Goal: Information Seeking & Learning: Find contact information

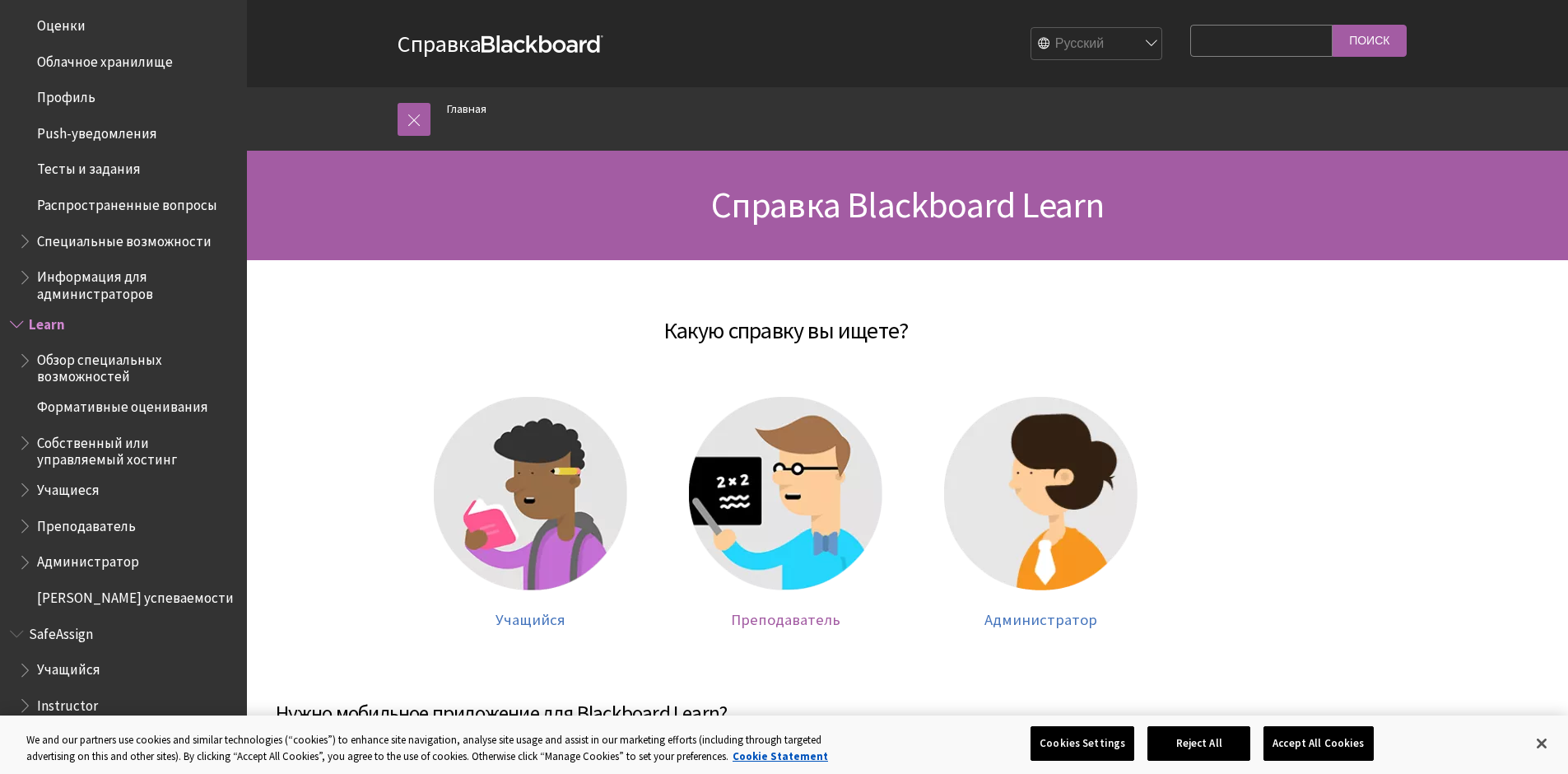
click at [787, 619] on span "Преподаватель" at bounding box center [785, 619] width 109 height 19
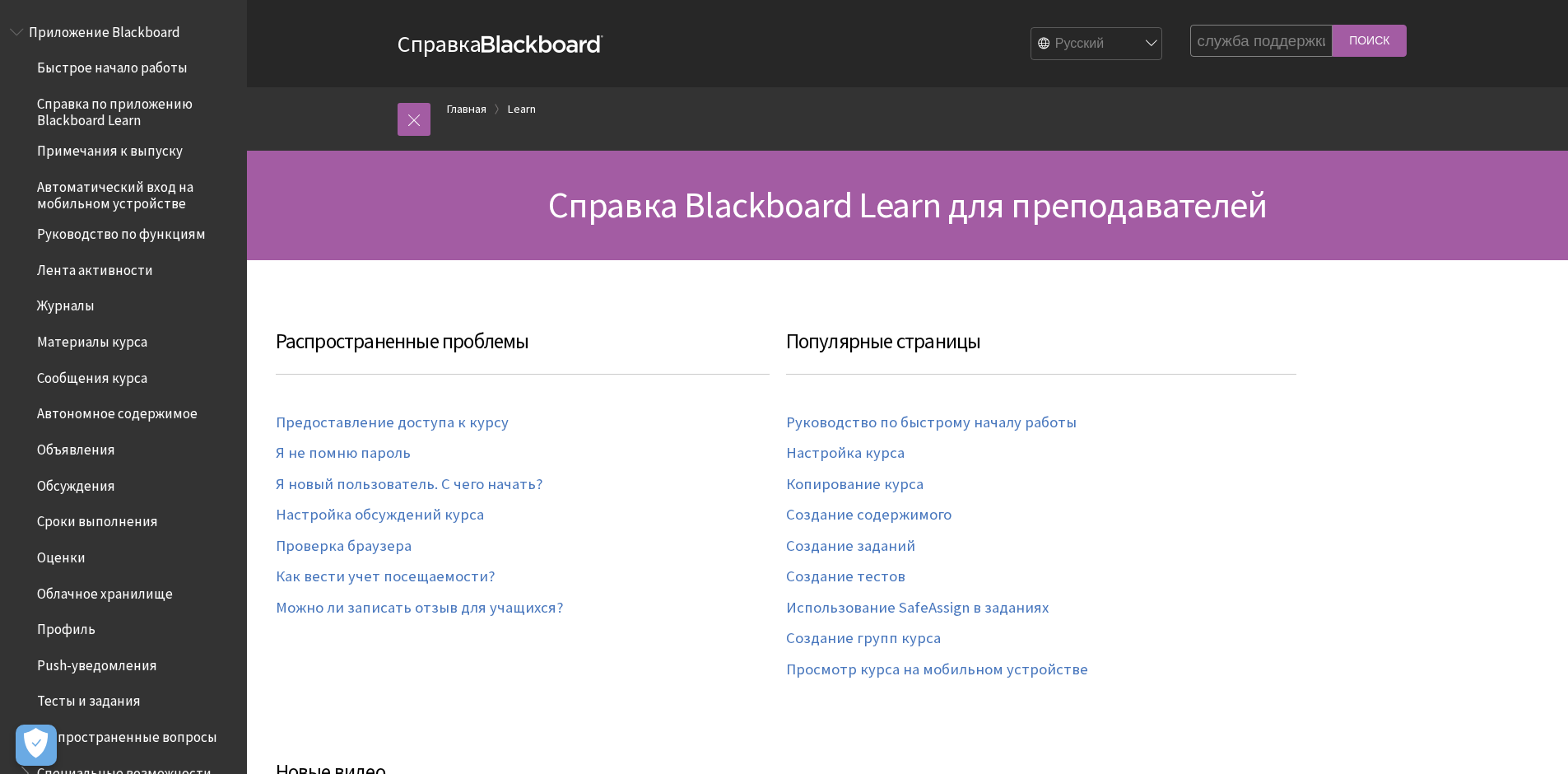
scroll to position [968, 0]
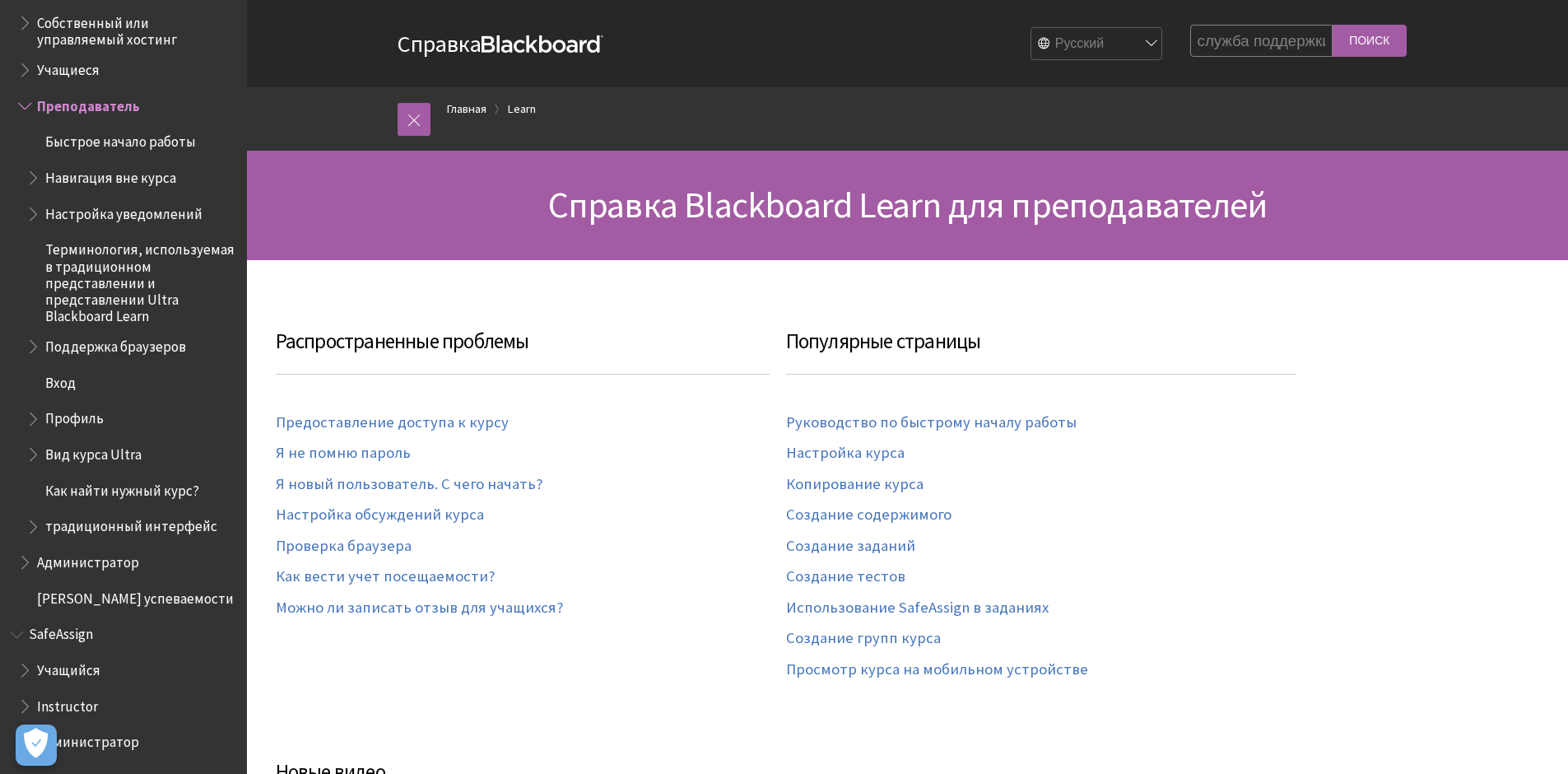
type input "служба поддержки"
click at [1356, 45] on input "Поиск" at bounding box center [1369, 40] width 74 height 32
